Goal: Navigation & Orientation: Understand site structure

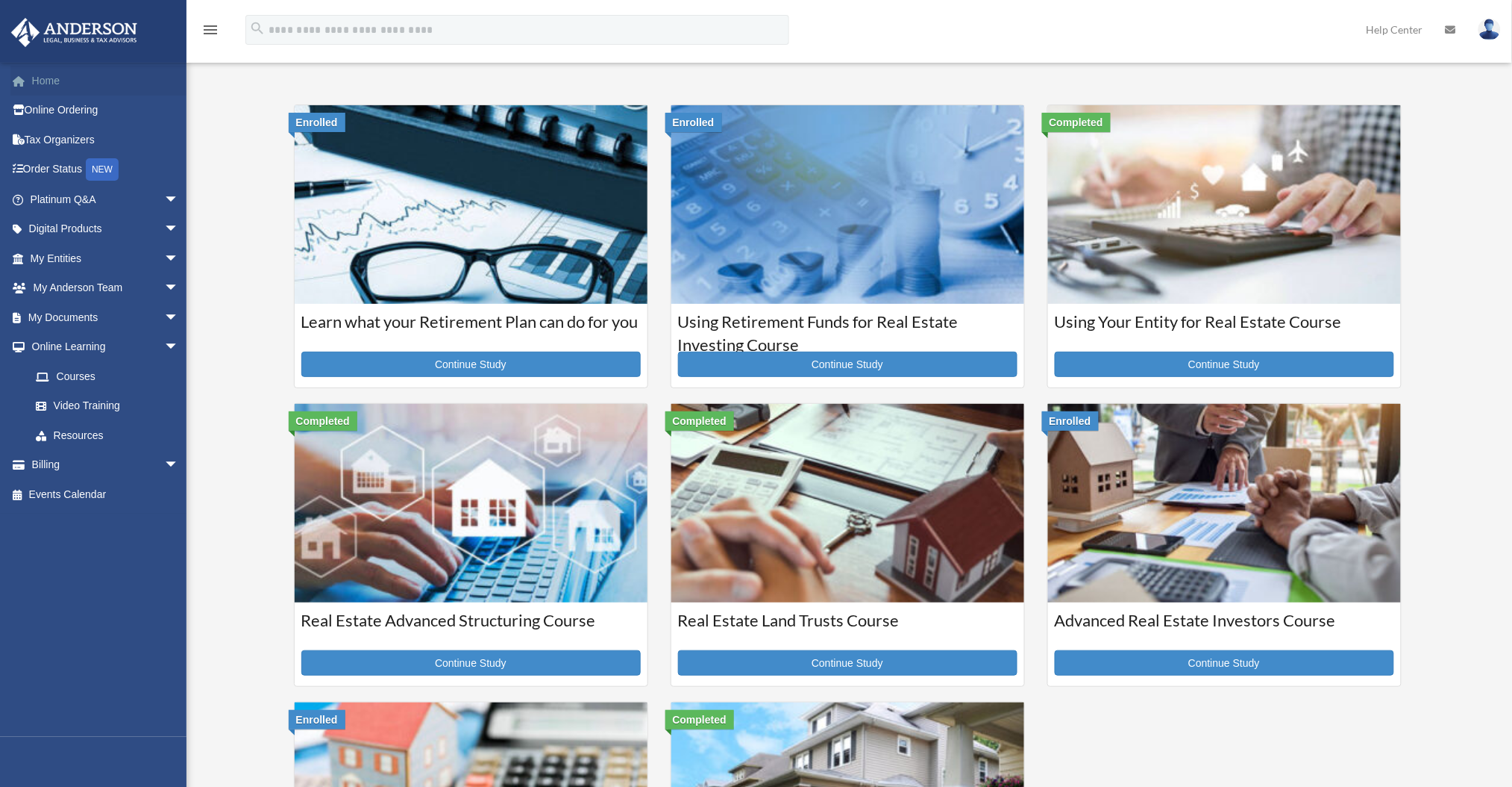
click at [66, 87] on link "Home" at bounding box center [106, 80] width 191 height 30
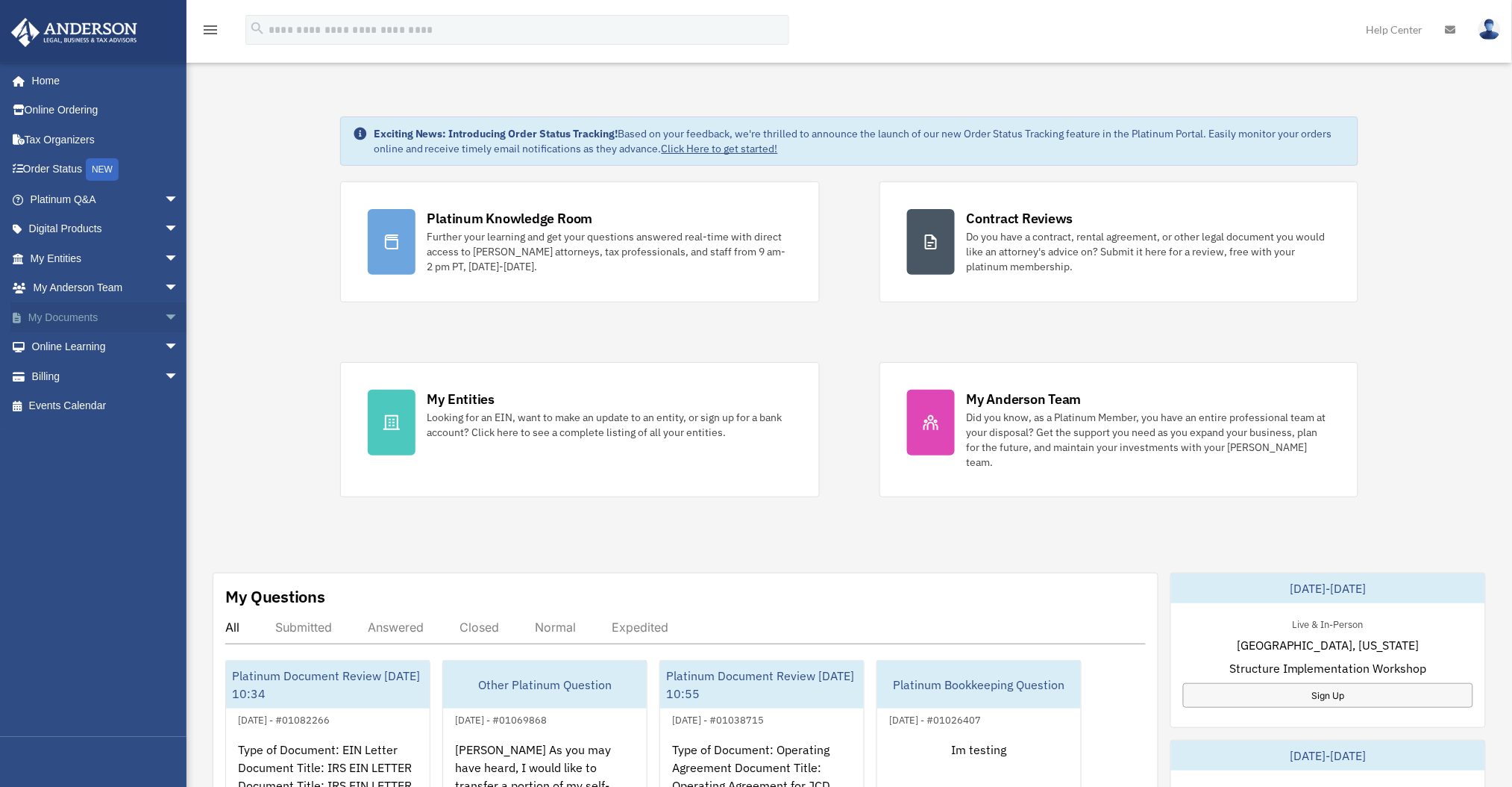
click at [164, 316] on span "arrow_drop_down" at bounding box center [179, 317] width 30 height 31
click at [166, 193] on span "arrow_drop_down" at bounding box center [179, 200] width 30 height 31
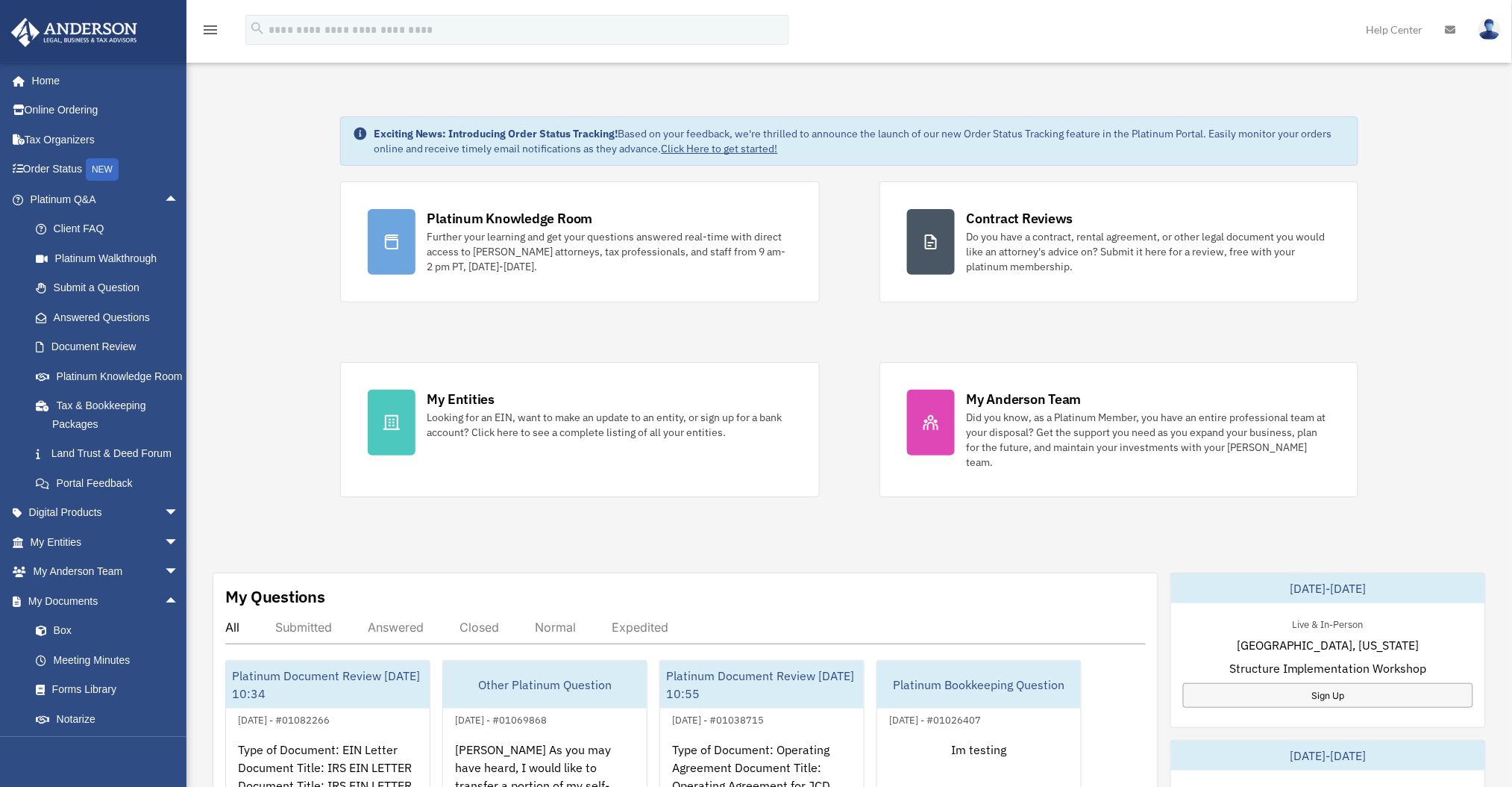
click at [722, 324] on div "Platinum Knowledge Room Further your learning and get your questions answered r…" at bounding box center [849, 339] width 1019 height 316
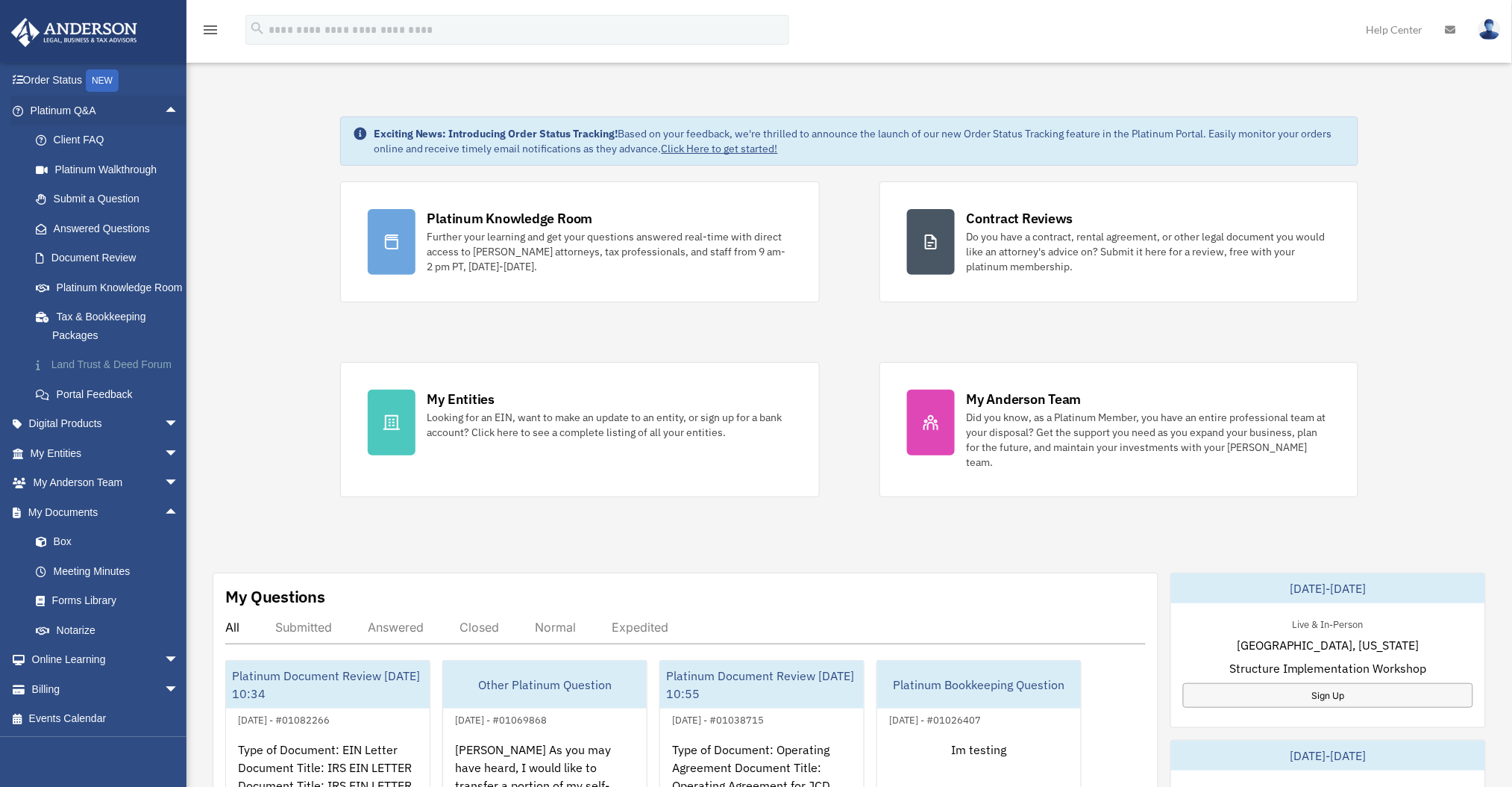
scroll to position [124, 0]
click at [164, 421] on span "arrow_drop_down" at bounding box center [179, 424] width 30 height 31
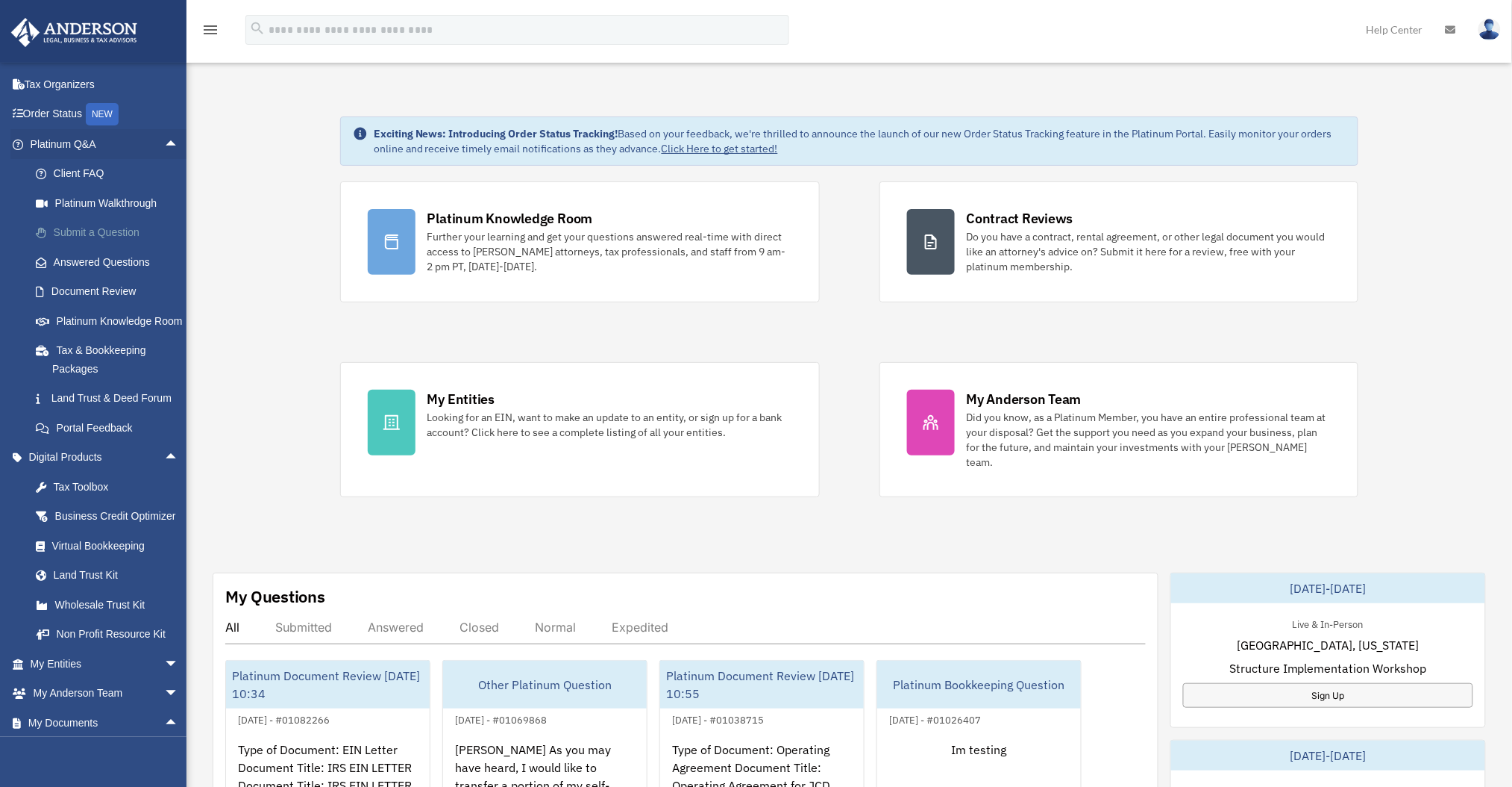
scroll to position [25, 0]
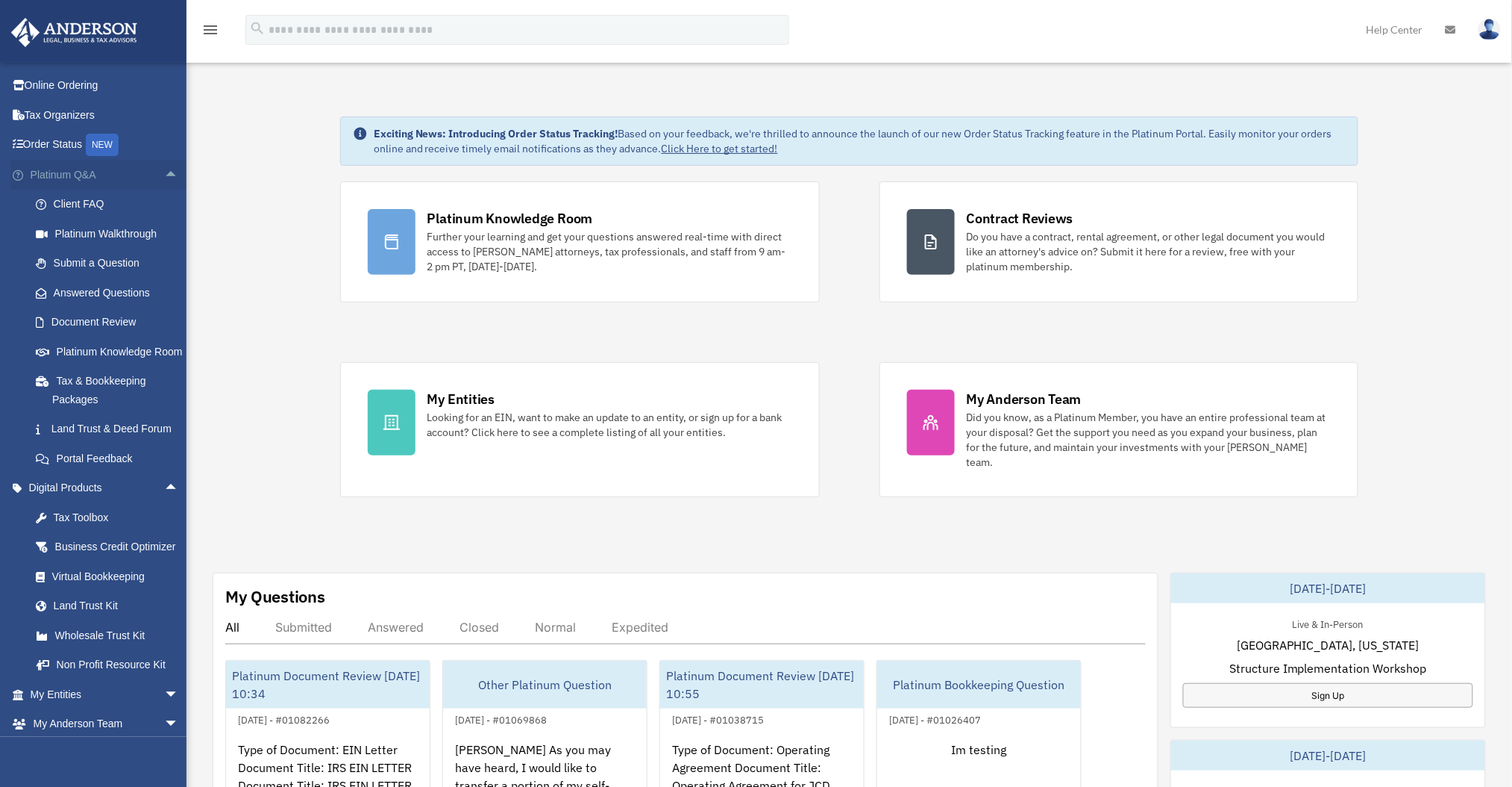
click at [164, 173] on span "arrow_drop_up" at bounding box center [179, 175] width 30 height 31
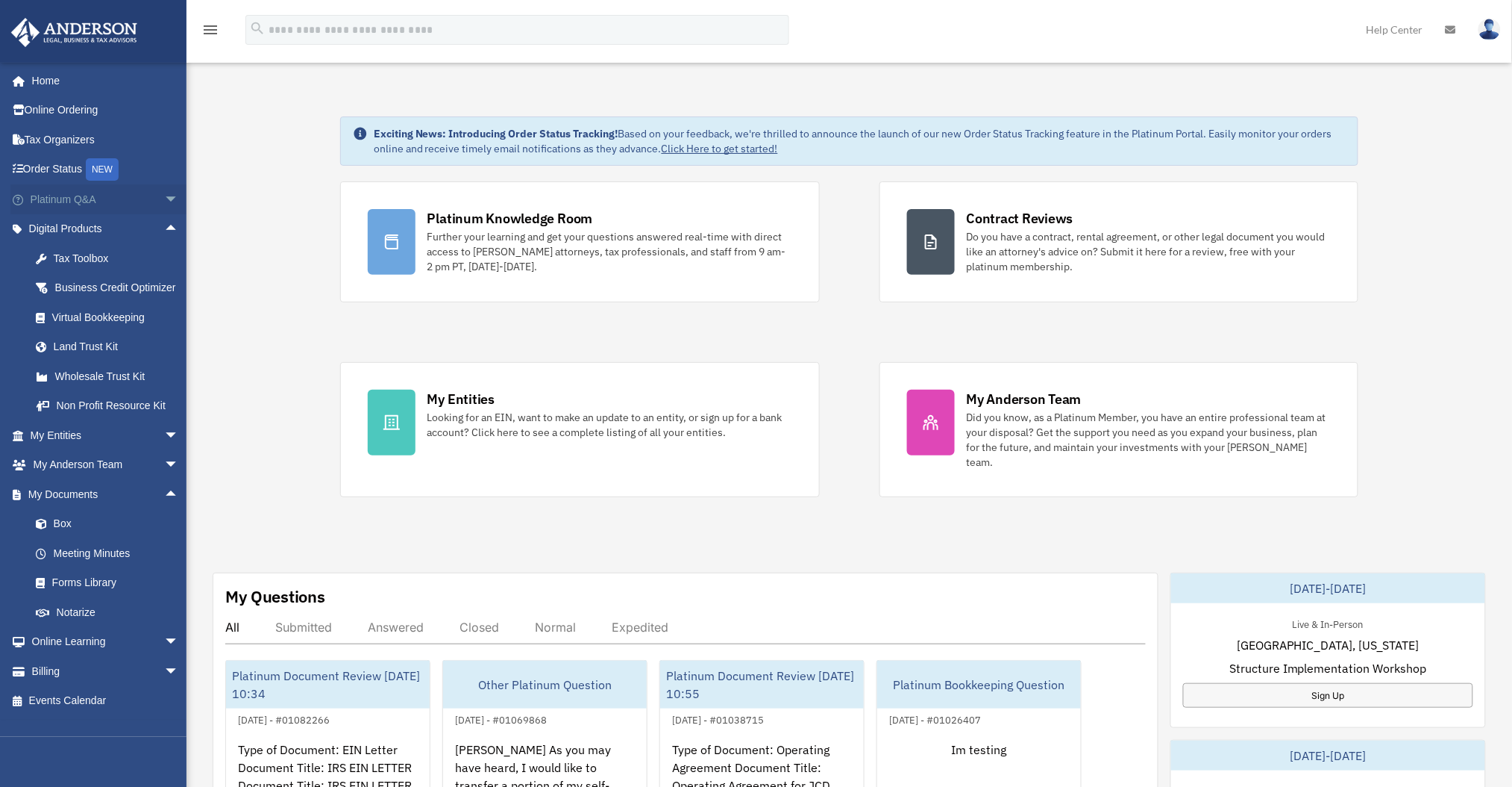
scroll to position [0, 0]
